Goal: Task Accomplishment & Management: Complete application form

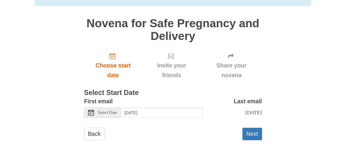
scroll to position [62, 0]
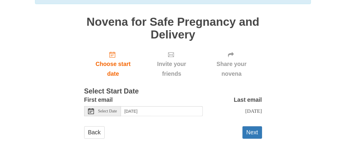
click at [103, 111] on span "Select Date" at bounding box center [107, 111] width 19 height 4
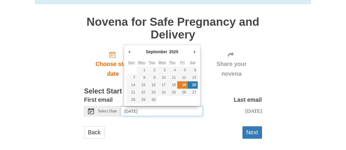
type input "Friday, September 19th"
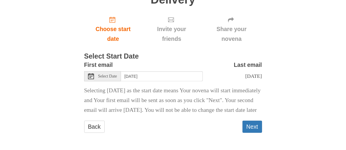
scroll to position [111, 0]
click at [252, 122] on button "Next" at bounding box center [252, 127] width 20 height 12
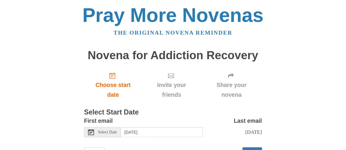
click at [104, 132] on span "Select Date" at bounding box center [107, 132] width 19 height 4
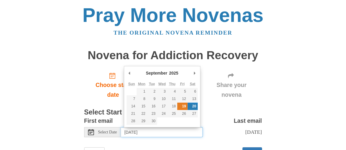
type input "[DATE]"
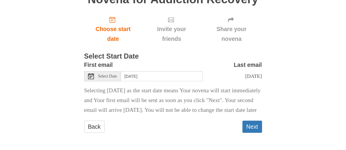
scroll to position [71, 0]
click at [249, 127] on button "Next" at bounding box center [252, 127] width 20 height 12
